Goal: Navigation & Orientation: Find specific page/section

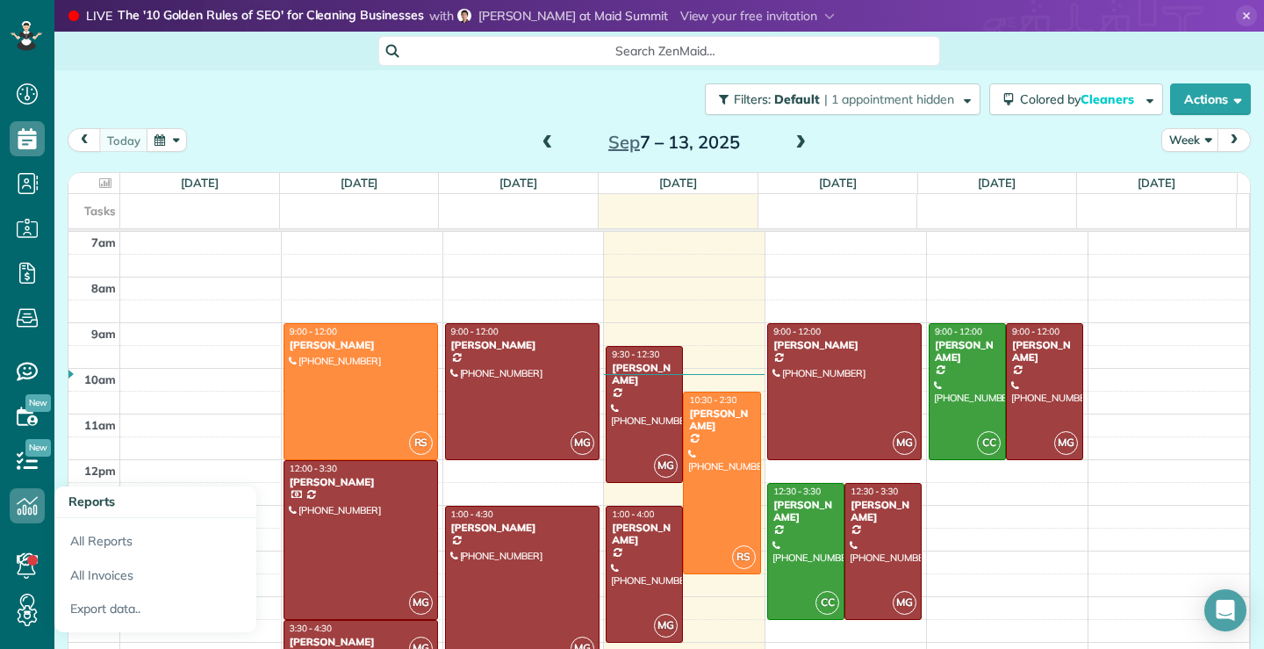
scroll to position [30, 0]
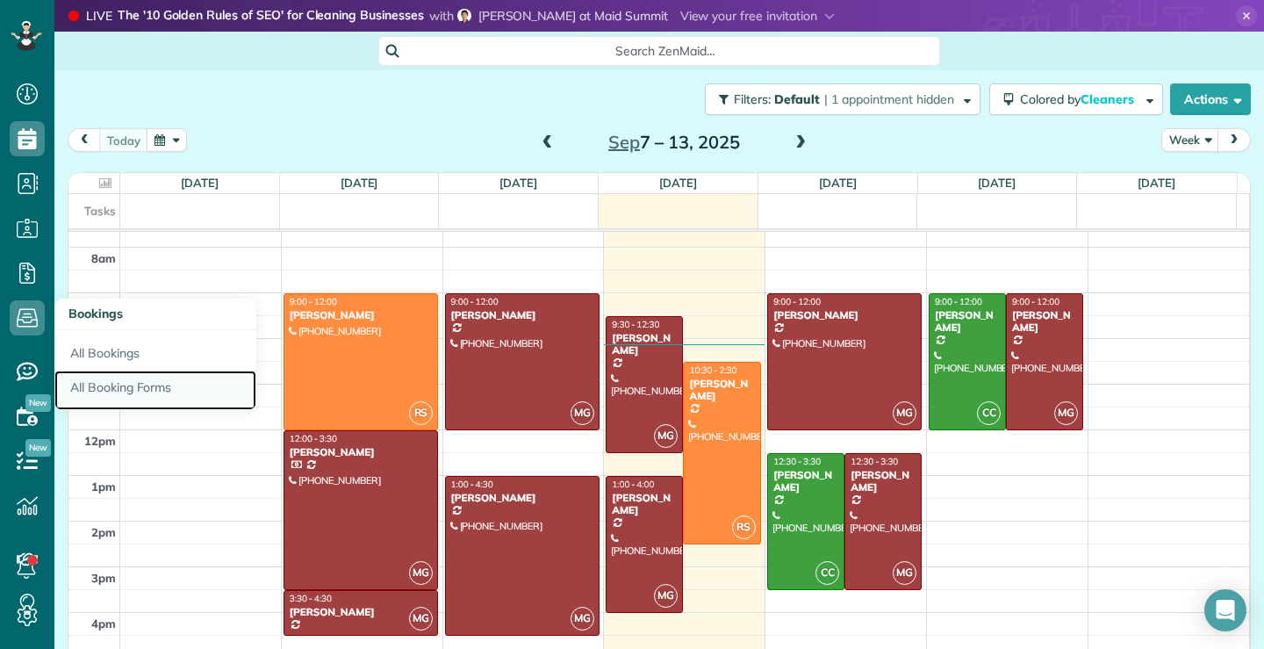
click at [121, 390] on link "All Booking Forms" at bounding box center [155, 390] width 202 height 40
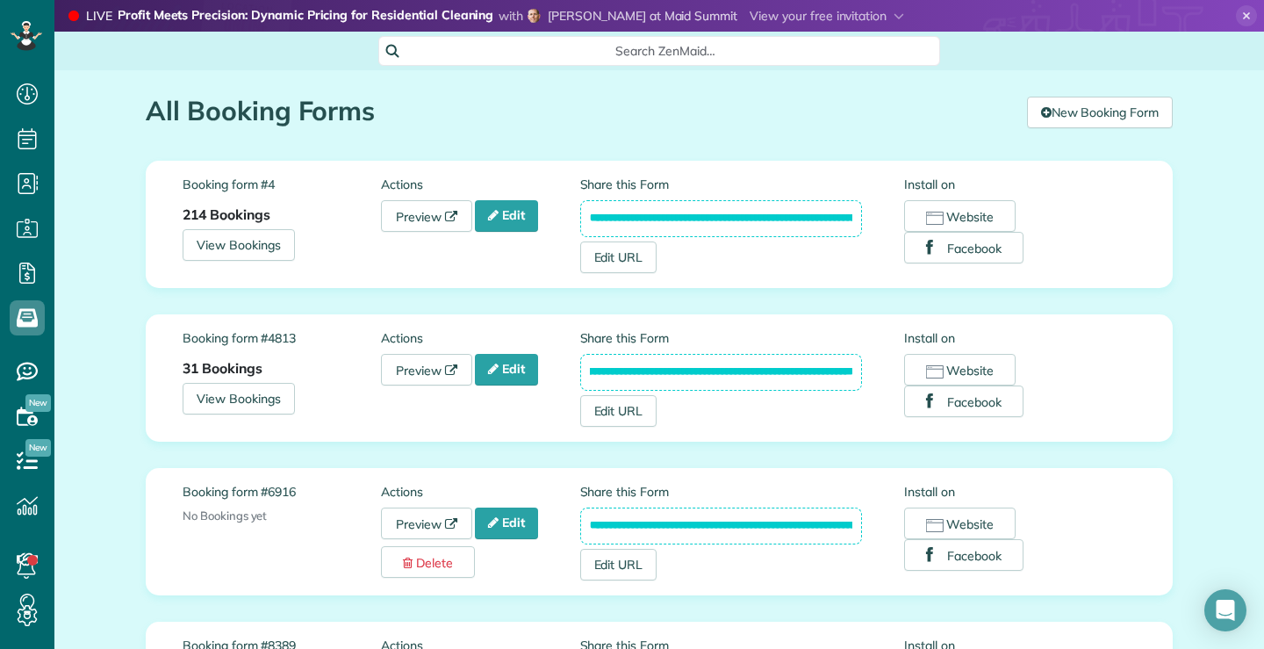
scroll to position [0, 195]
drag, startPoint x: 578, startPoint y: 368, endPoint x: 883, endPoint y: 370, distance: 304.6
click at [883, 370] on div "**********" at bounding box center [742, 377] width 325 height 97
click at [689, 108] on h1 "All Booking Forms" at bounding box center [580, 111] width 868 height 29
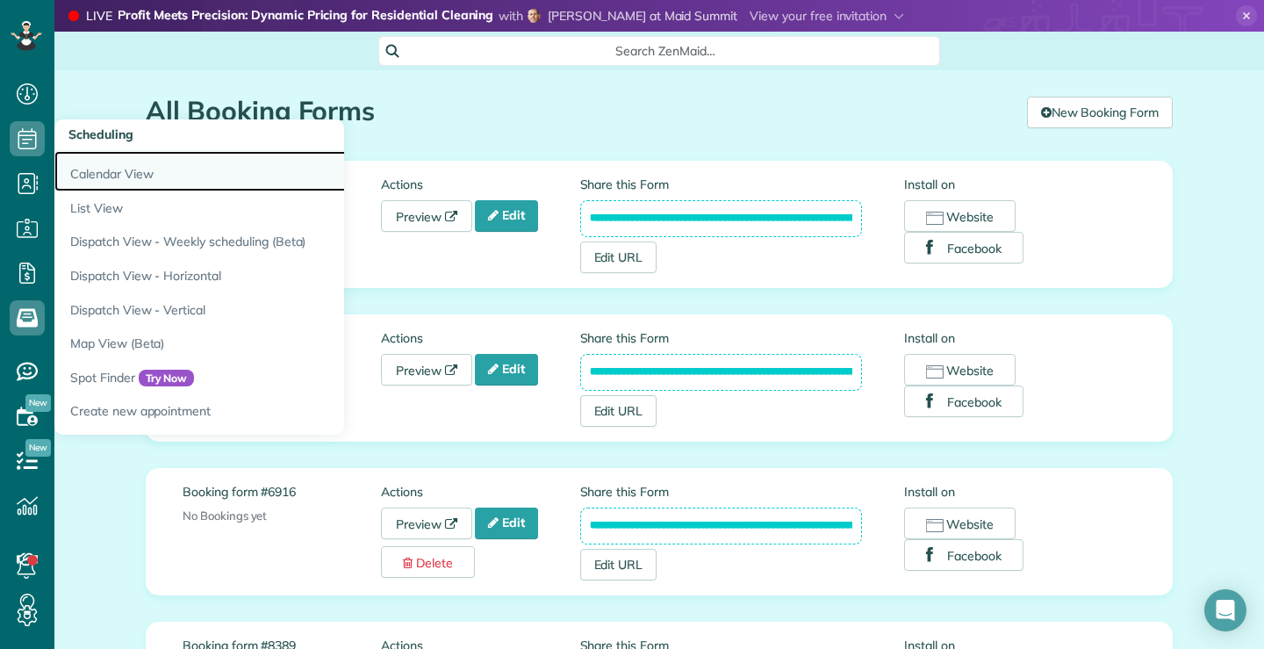
click at [93, 171] on link "Calendar View" at bounding box center [273, 171] width 439 height 40
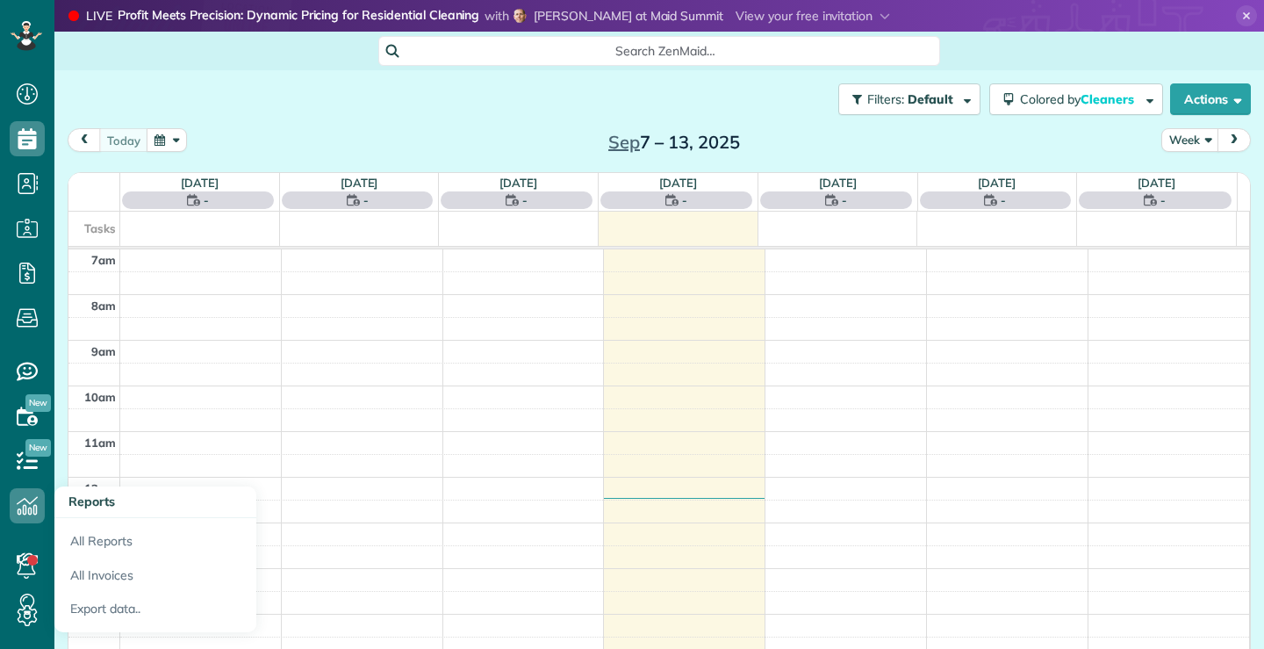
scroll to position [8, 8]
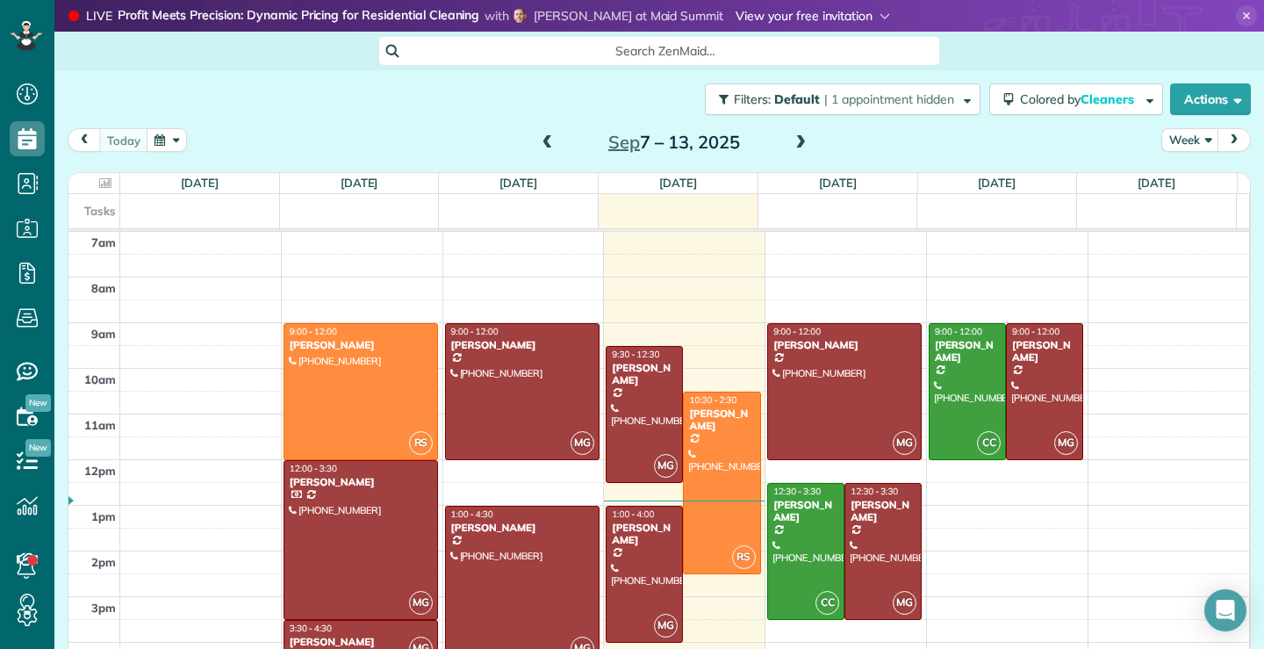
click at [764, 18] on span at bounding box center [813, 16] width 154 height 16
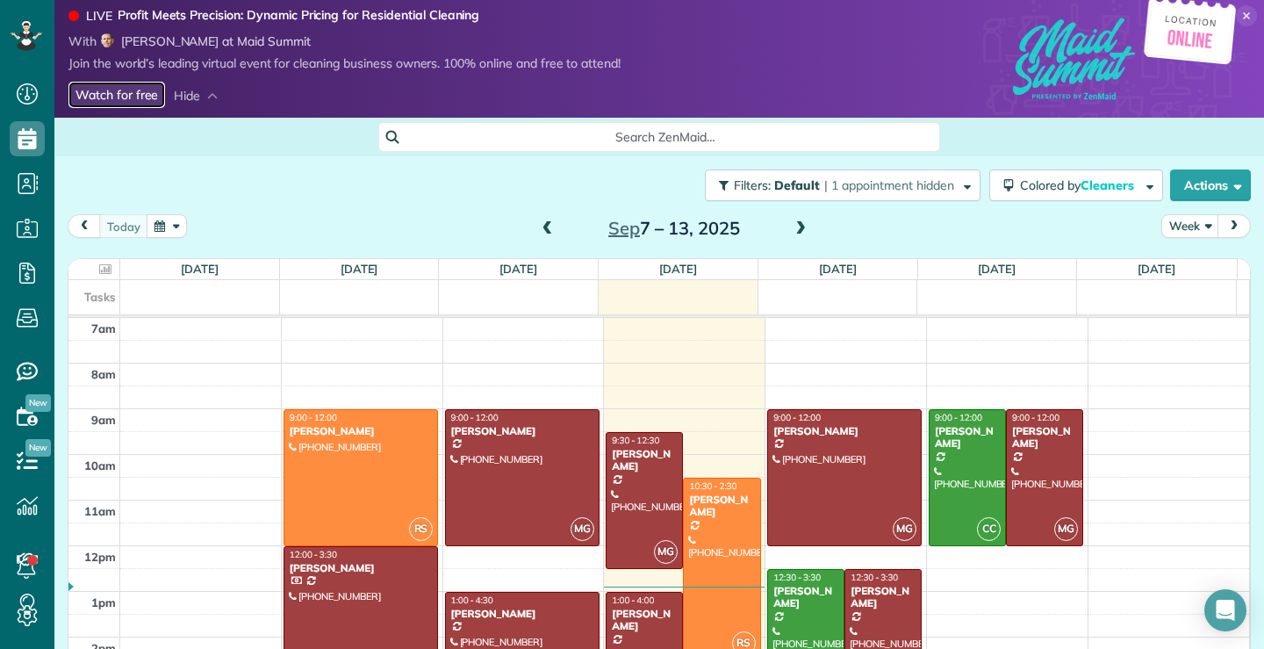
click at [104, 92] on link "Watch for free" at bounding box center [116, 95] width 97 height 27
drag, startPoint x: 513, startPoint y: 530, endPoint x: 517, endPoint y: 545, distance: 15.6
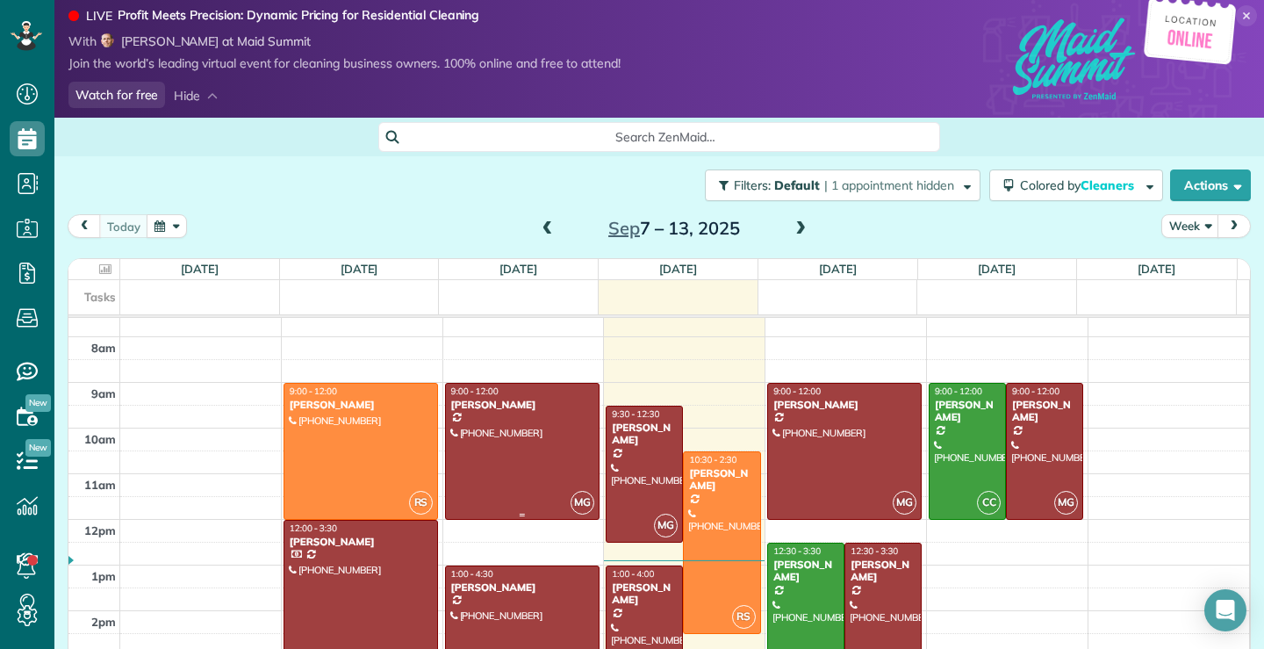
scroll to position [47, 0]
